Goal: Task Accomplishment & Management: Use online tool/utility

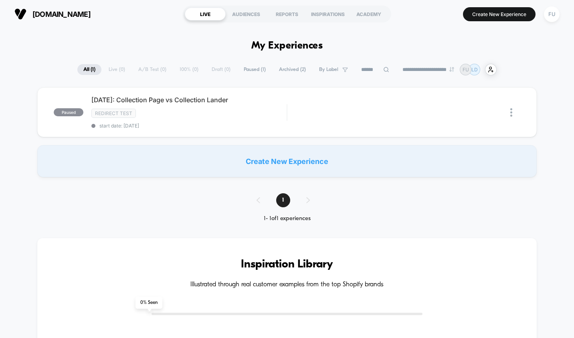
click at [280, 163] on div "Create New Experience" at bounding box center [286, 161] width 499 height 32
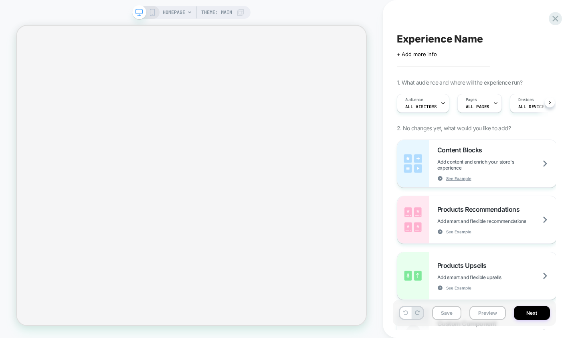
scroll to position [0, 0]
click at [184, 11] on span "HOMEPAGE" at bounding box center [174, 12] width 22 height 13
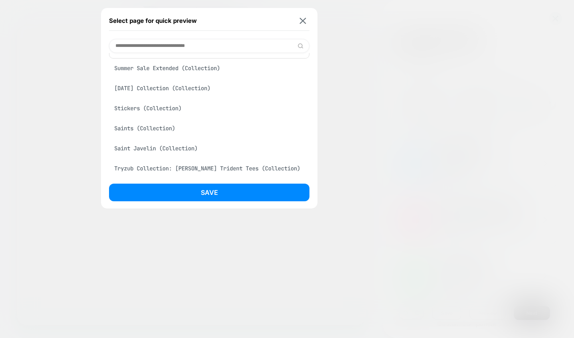
scroll to position [0, 0]
click at [148, 47] on input at bounding box center [209, 46] width 200 height 14
paste input "**********"
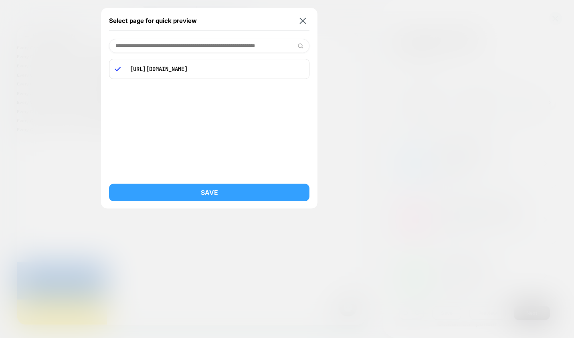
type input "**********"
click at [158, 188] on button "Save" at bounding box center [209, 193] width 200 height 18
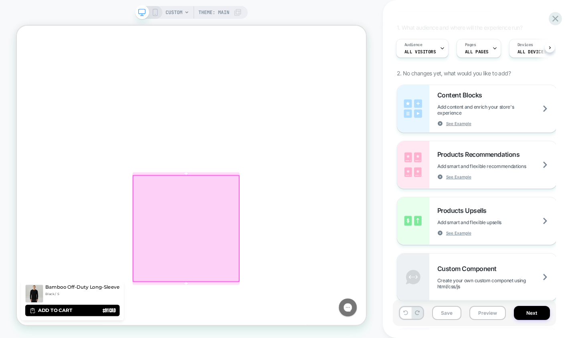
scroll to position [440, 0]
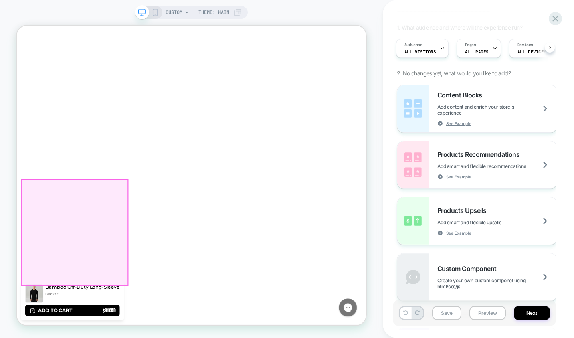
click at [124, 318] on img "Open media 9 in modal" at bounding box center [94, 320] width 142 height 142
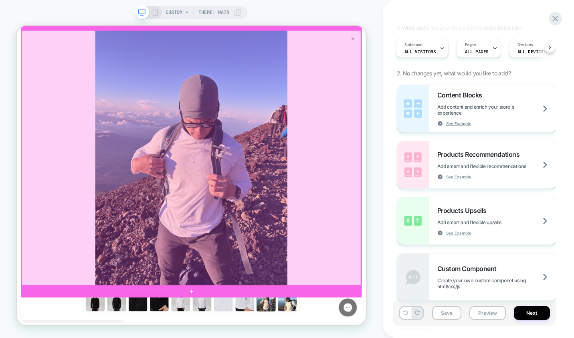
click at [464, 43] on div at bounding box center [249, 201] width 452 height 339
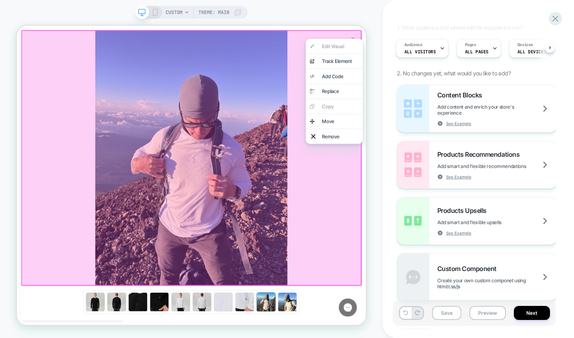
click at [376, 44] on div "CUSTOM Theme: MAIN" at bounding box center [191, 169] width 383 height 322
click at [362, 38] on div at bounding box center [249, 201] width 454 height 341
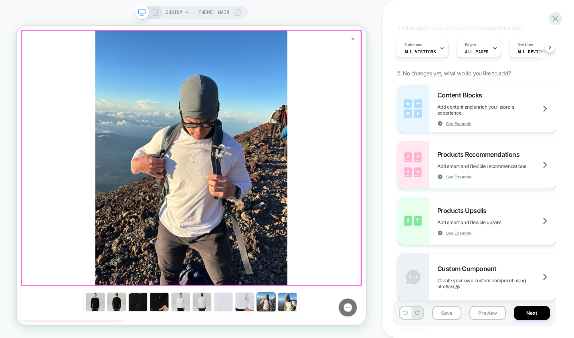
click at [465, 42] on div at bounding box center [249, 201] width 452 height 339
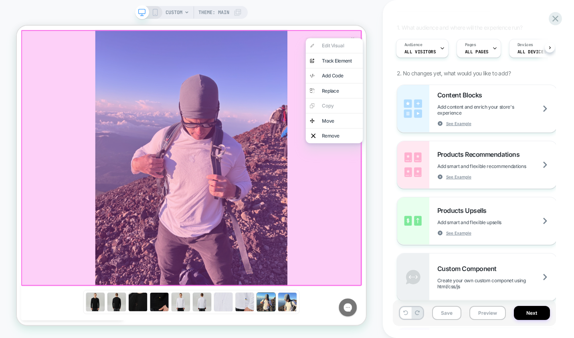
click at [317, 85] on div at bounding box center [249, 201] width 454 height 341
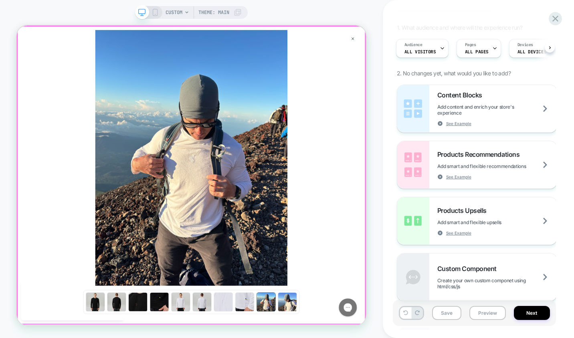
click at [22, 243] on div at bounding box center [22, 224] width 0 height 387
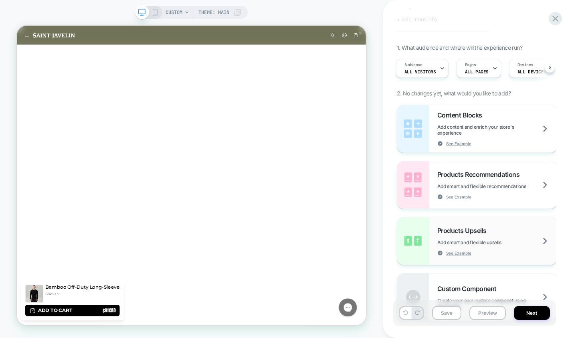
scroll to position [38, 0]
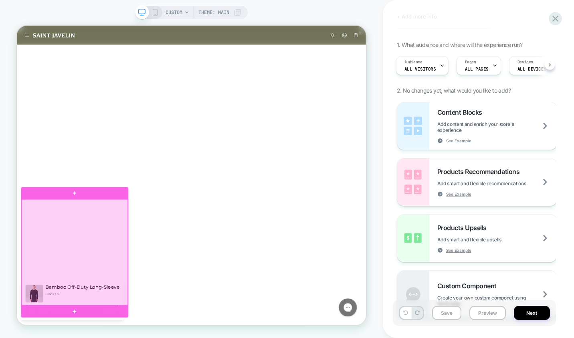
click at [111, 318] on div at bounding box center [93, 327] width 141 height 141
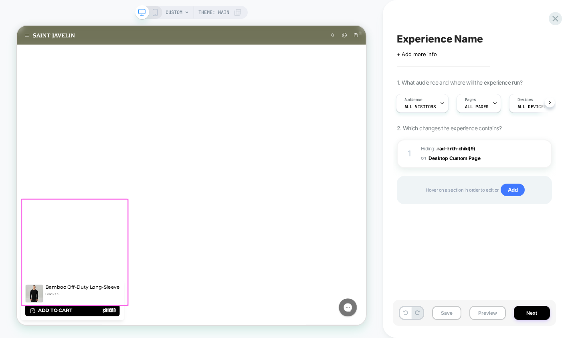
scroll to position [0, 0]
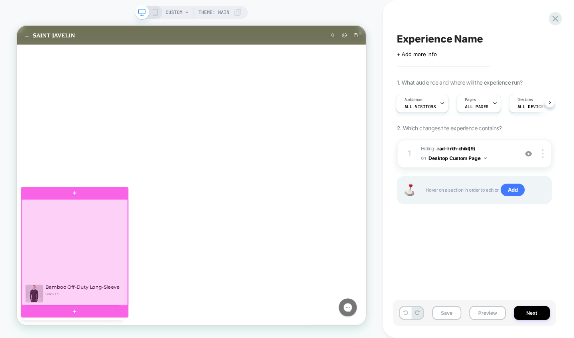
click at [110, 310] on div at bounding box center [93, 327] width 141 height 141
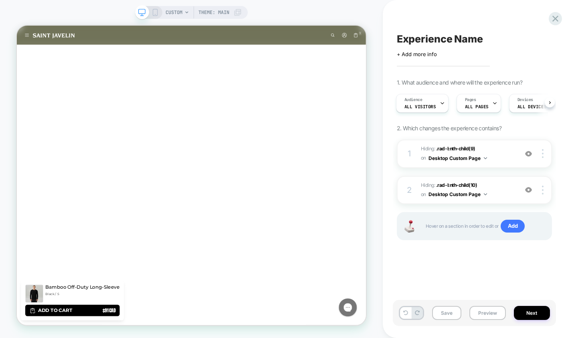
click at [152, 14] on icon at bounding box center [154, 12] width 7 height 7
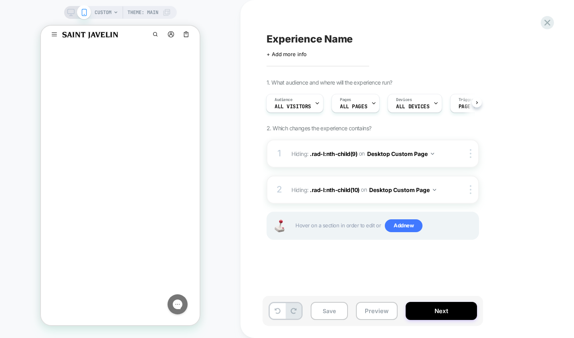
scroll to position [6, 0]
click at [186, 239] on button "Slide right" at bounding box center [185, 236] width 11 height 11
click at [186, 239] on div at bounding box center [186, 237] width 10 height 10
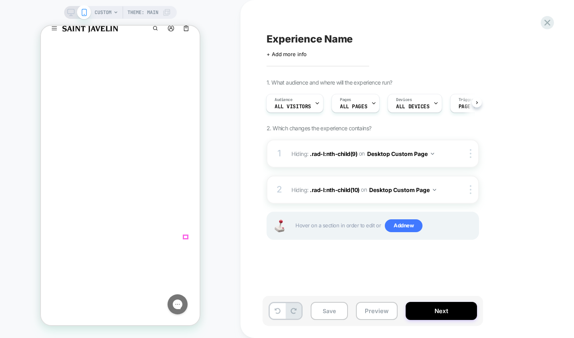
click at [184, 238] on icon "Slide right" at bounding box center [186, 236] width 6 height 5
click at [184, 239] on icon "Slide right" at bounding box center [186, 236] width 6 height 5
click at [184, 239] on div at bounding box center [186, 246] width 6 height 14
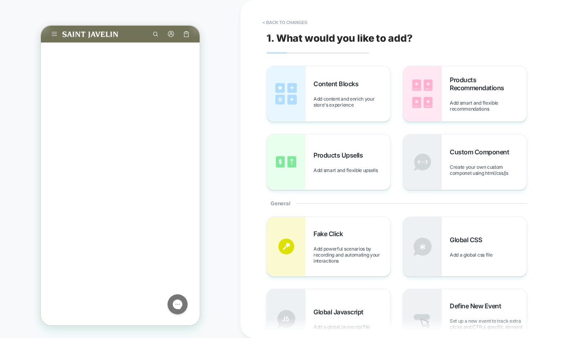
scroll to position [67, 0]
click at [184, 176] on section "Slide right" at bounding box center [186, 175] width 20 height 11
click at [184, 176] on img "Open media 11 in gallery view" at bounding box center [177, 175] width 25 height 25
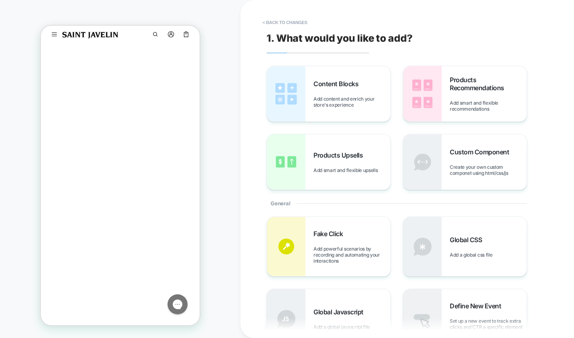
click at [259, 27] on button "< Back to changes" at bounding box center [284, 22] width 53 height 13
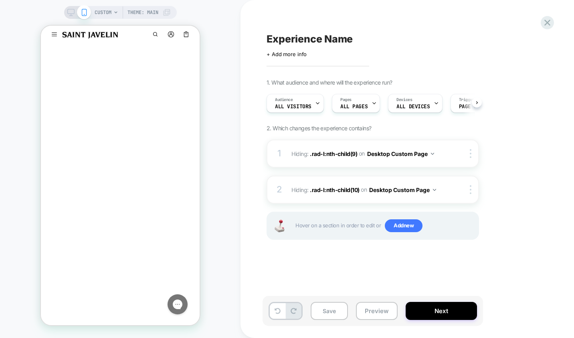
scroll to position [0, 0]
click at [152, 244] on div at bounding box center [149, 243] width 24 height 24
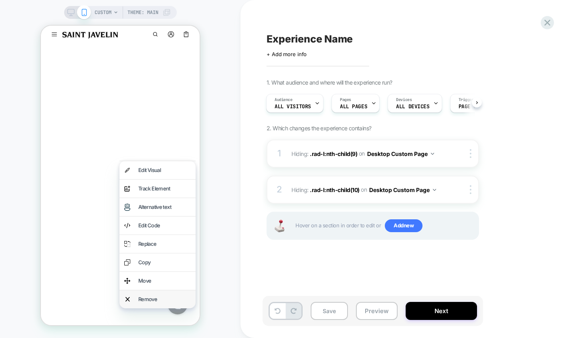
click at [143, 299] on div "Remove" at bounding box center [164, 299] width 52 height 8
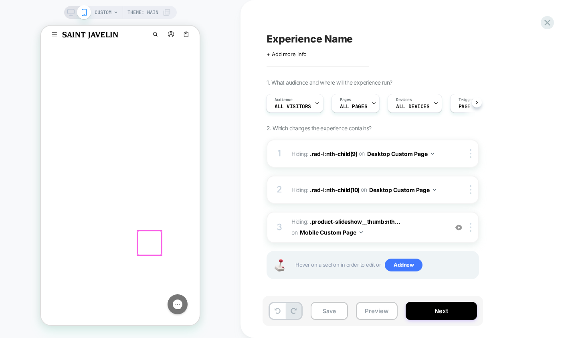
scroll to position [0, 112]
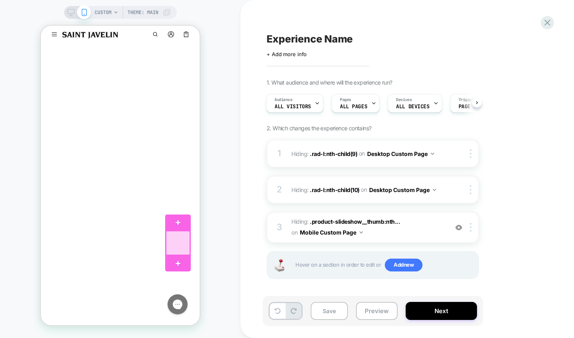
click at [175, 240] on div at bounding box center [178, 243] width 24 height 24
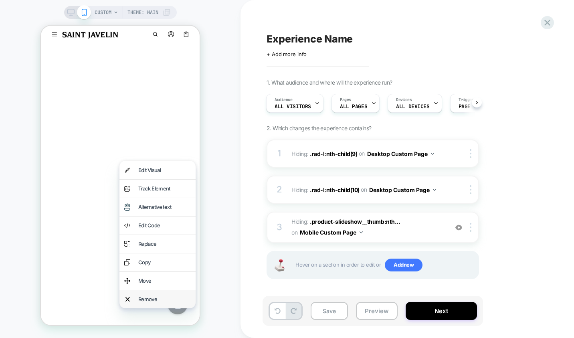
click at [141, 300] on div "Remove" at bounding box center [164, 299] width 52 height 8
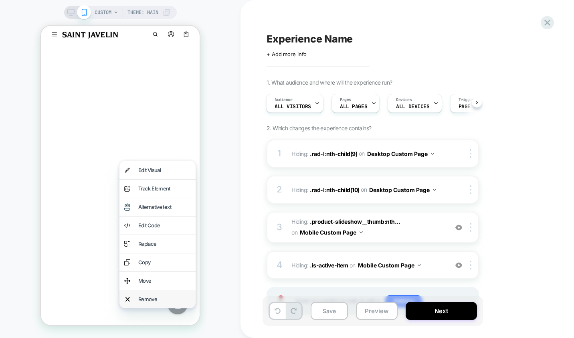
scroll to position [0, 84]
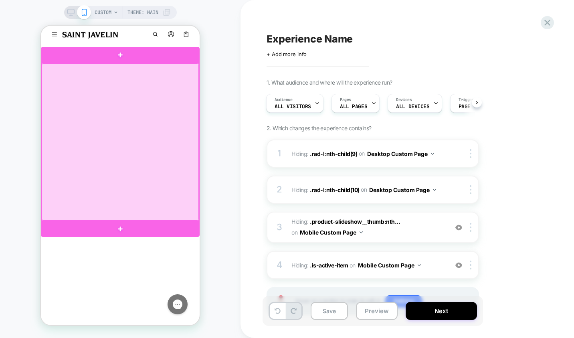
click at [103, 190] on div at bounding box center [120, 141] width 157 height 157
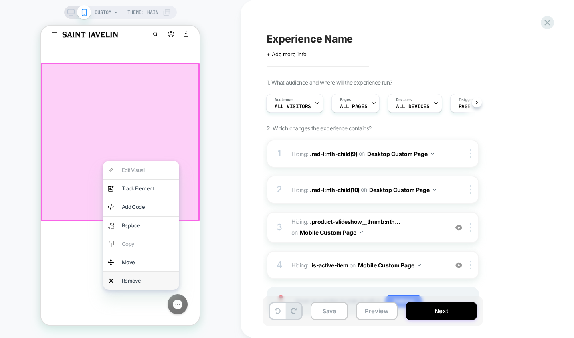
click at [115, 276] on div "Remove" at bounding box center [141, 281] width 76 height 18
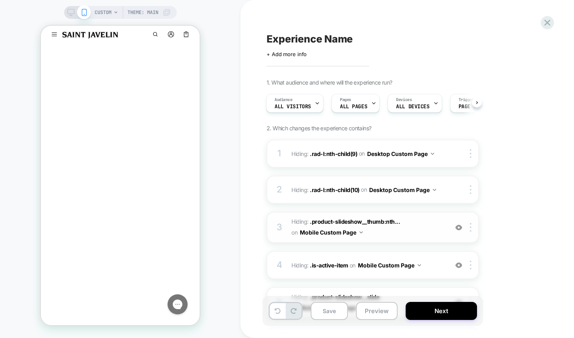
scroll to position [77, 0]
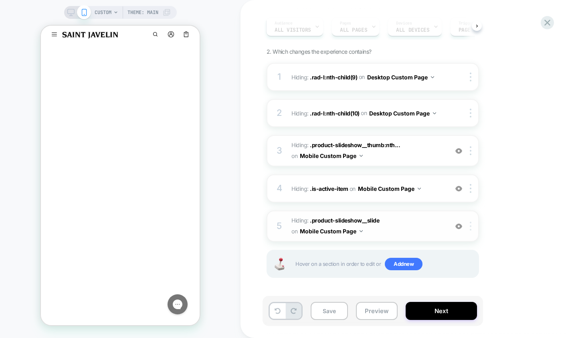
click at [470, 223] on img at bounding box center [471, 226] width 2 height 9
click at [468, 226] on div at bounding box center [471, 226] width 13 height 9
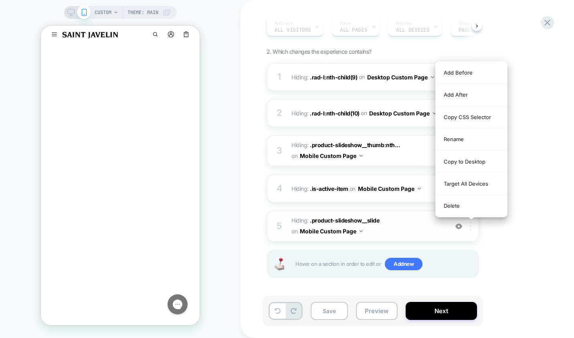
click at [468, 226] on div at bounding box center [471, 226] width 13 height 9
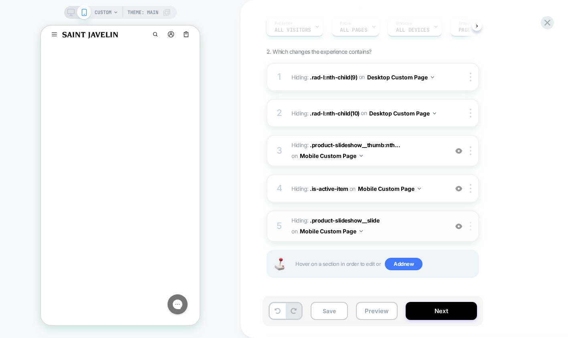
click at [470, 226] on img at bounding box center [471, 226] width 2 height 9
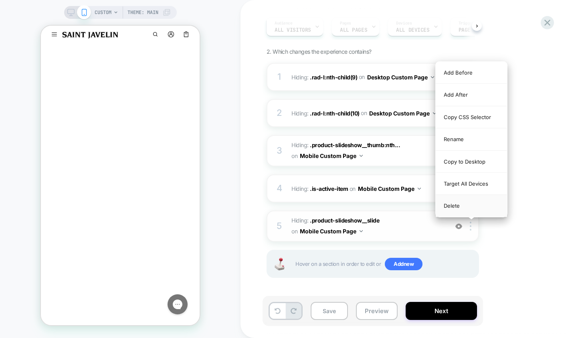
click at [452, 206] on div "Delete" at bounding box center [471, 206] width 71 height 22
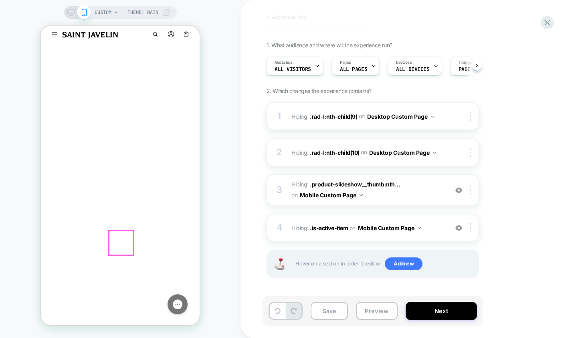
click at [115, 242] on img "Open media 7 in gallery view" at bounding box center [121, 242] width 25 height 25
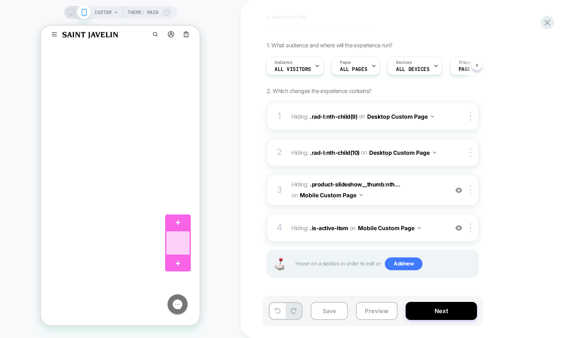
click at [177, 245] on div at bounding box center [178, 243] width 24 height 24
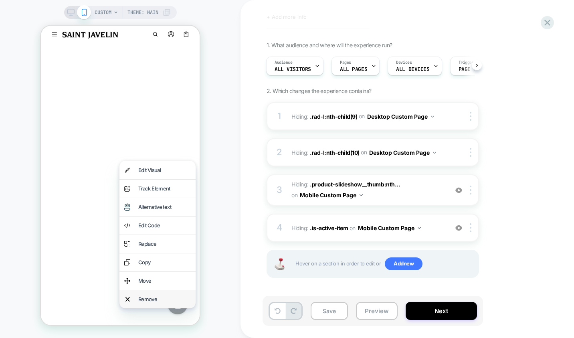
click at [143, 298] on div "Remove" at bounding box center [164, 299] width 52 height 8
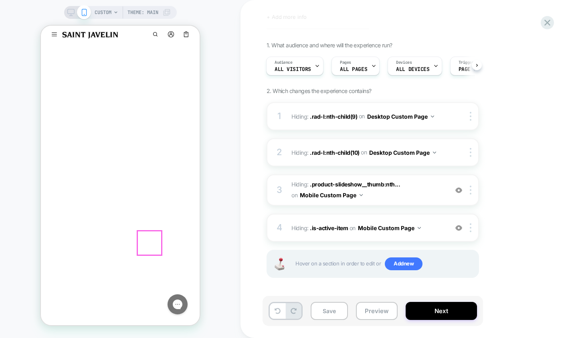
click at [149, 244] on img "Open media 9 in gallery view" at bounding box center [149, 242] width 25 height 25
click at [172, 238] on img "Open media 11 in gallery view" at bounding box center [177, 242] width 25 height 25
click at [145, 244] on img "Open media 8 in gallery view" at bounding box center [149, 242] width 25 height 25
click at [183, 244] on img "Open media 11 in gallery view" at bounding box center [177, 242] width 25 height 25
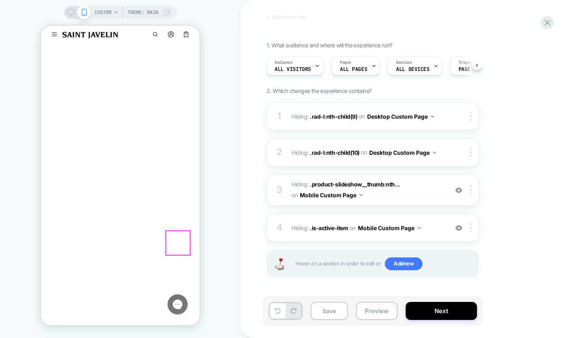
scroll to position [0, 1421]
click at [151, 242] on img "Open media 8 in gallery view" at bounding box center [149, 242] width 25 height 25
click at [120, 242] on img "Open media 7 in gallery view" at bounding box center [121, 242] width 25 height 25
click at [174, 242] on div at bounding box center [178, 243] width 24 height 24
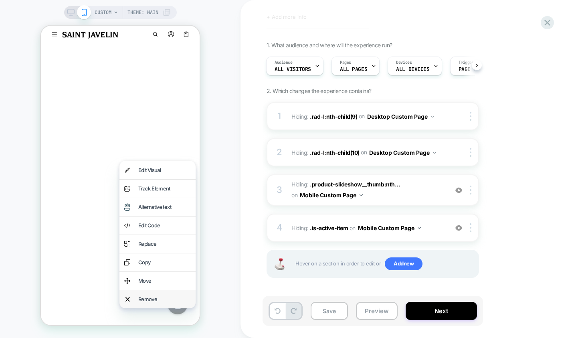
click at [144, 300] on div "Remove" at bounding box center [164, 299] width 52 height 8
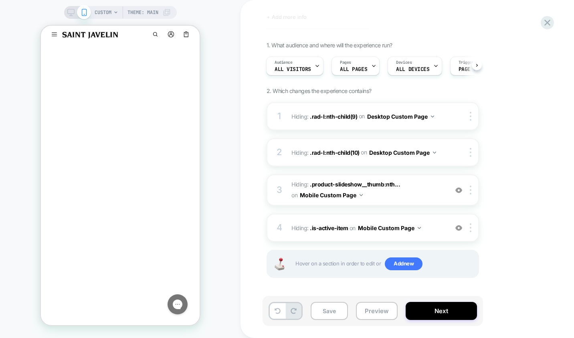
click at [70, 14] on rect at bounding box center [70, 11] width 7 height 4
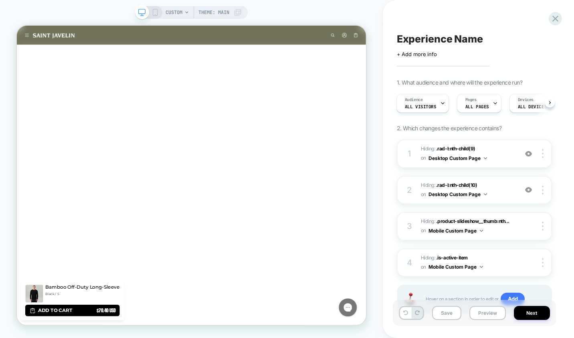
scroll to position [501, 0]
click at [155, 12] on icon at bounding box center [154, 12] width 7 height 7
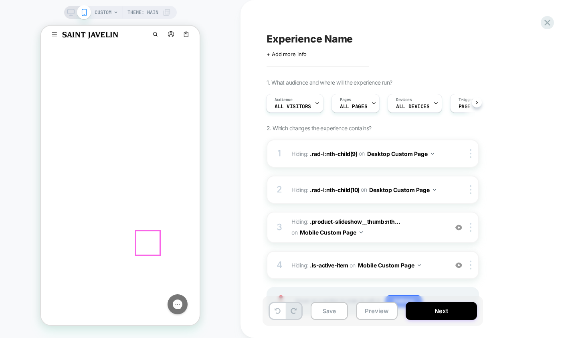
scroll to position [0, 84]
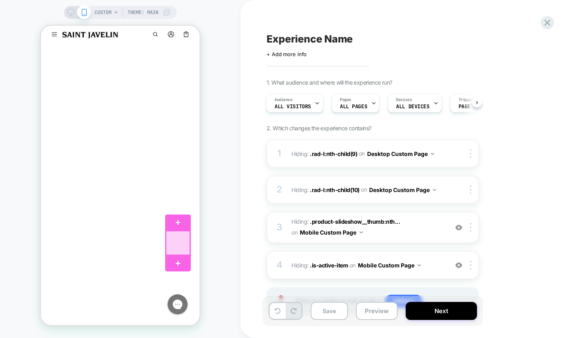
click at [171, 242] on div at bounding box center [178, 243] width 24 height 24
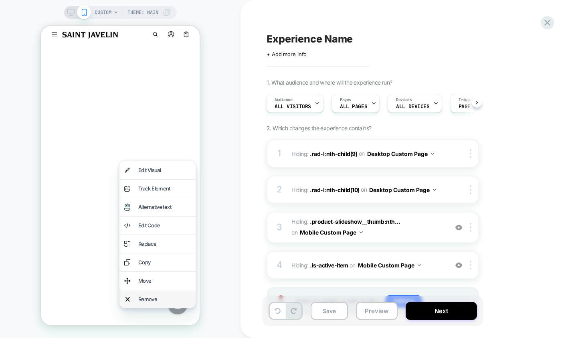
click at [151, 300] on div "Remove" at bounding box center [164, 299] width 52 height 8
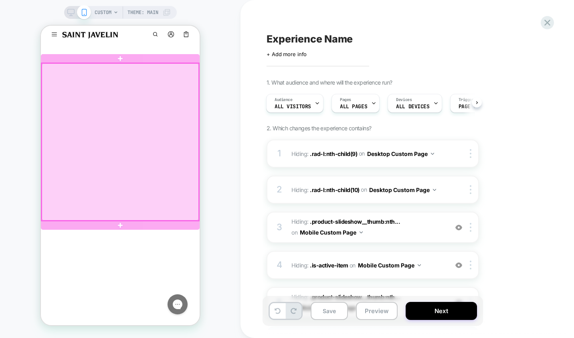
scroll to position [0, 1263]
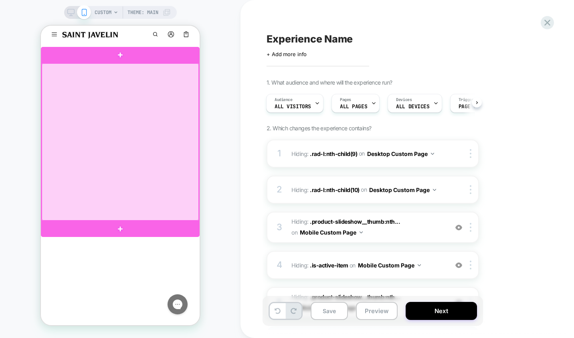
click at [124, 157] on div at bounding box center [120, 141] width 157 height 157
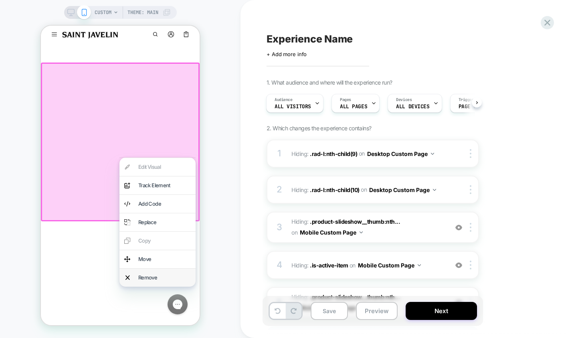
click at [135, 274] on div "Remove" at bounding box center [157, 277] width 76 height 18
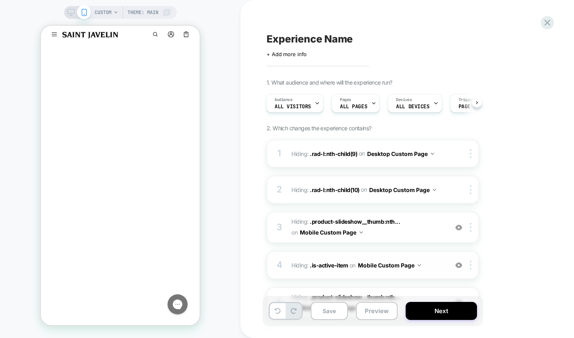
scroll to position [116, 0]
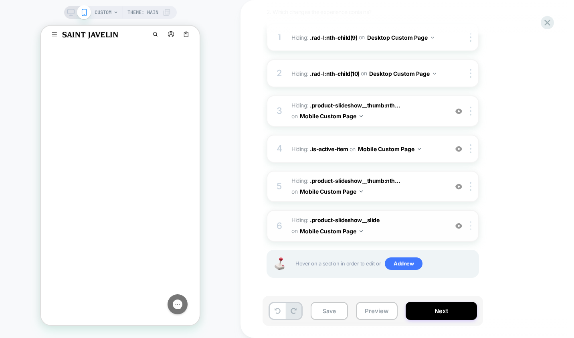
click at [470, 228] on img at bounding box center [471, 225] width 2 height 9
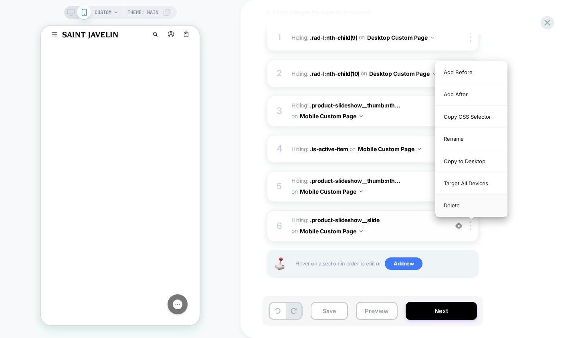
click at [458, 213] on div "Delete" at bounding box center [471, 205] width 71 height 22
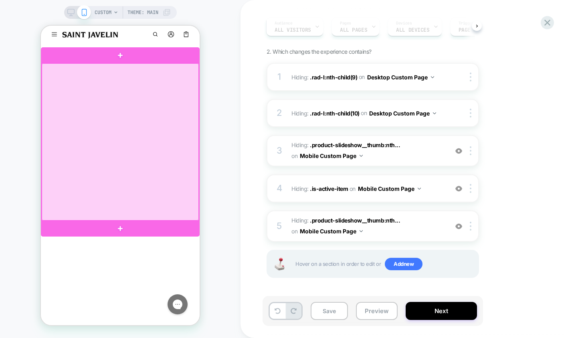
scroll to position [0, 0]
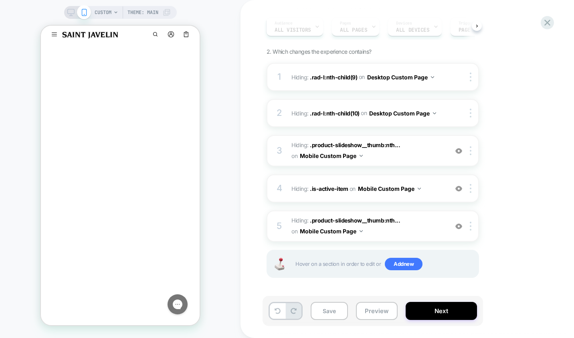
click at [75, 16] on div "CUSTOM Theme: MAIN" at bounding box center [120, 12] width 113 height 13
click at [71, 15] on icon at bounding box center [71, 15] width 0 height 2
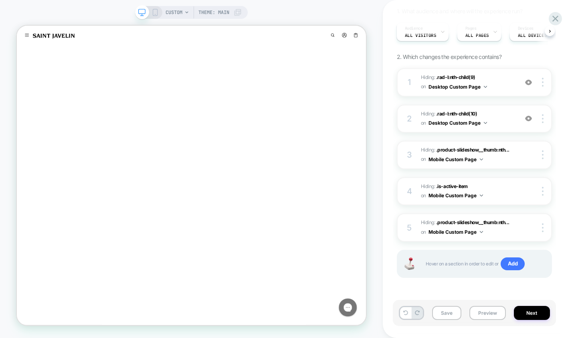
click at [89, 5] on div "CUSTOM Theme: MAIN" at bounding box center [191, 169] width 383 height 338
click at [559, 17] on icon at bounding box center [555, 18] width 11 height 11
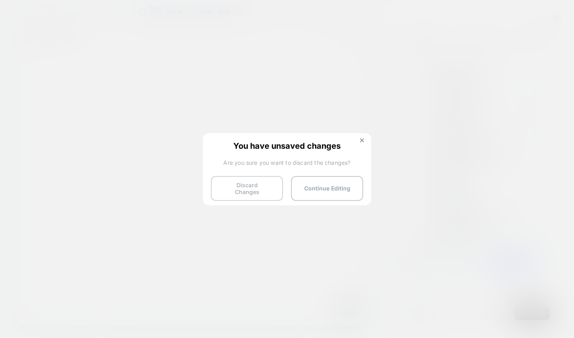
click at [248, 188] on button "Discard Changes" at bounding box center [247, 188] width 72 height 25
